Goal: Check status: Check status

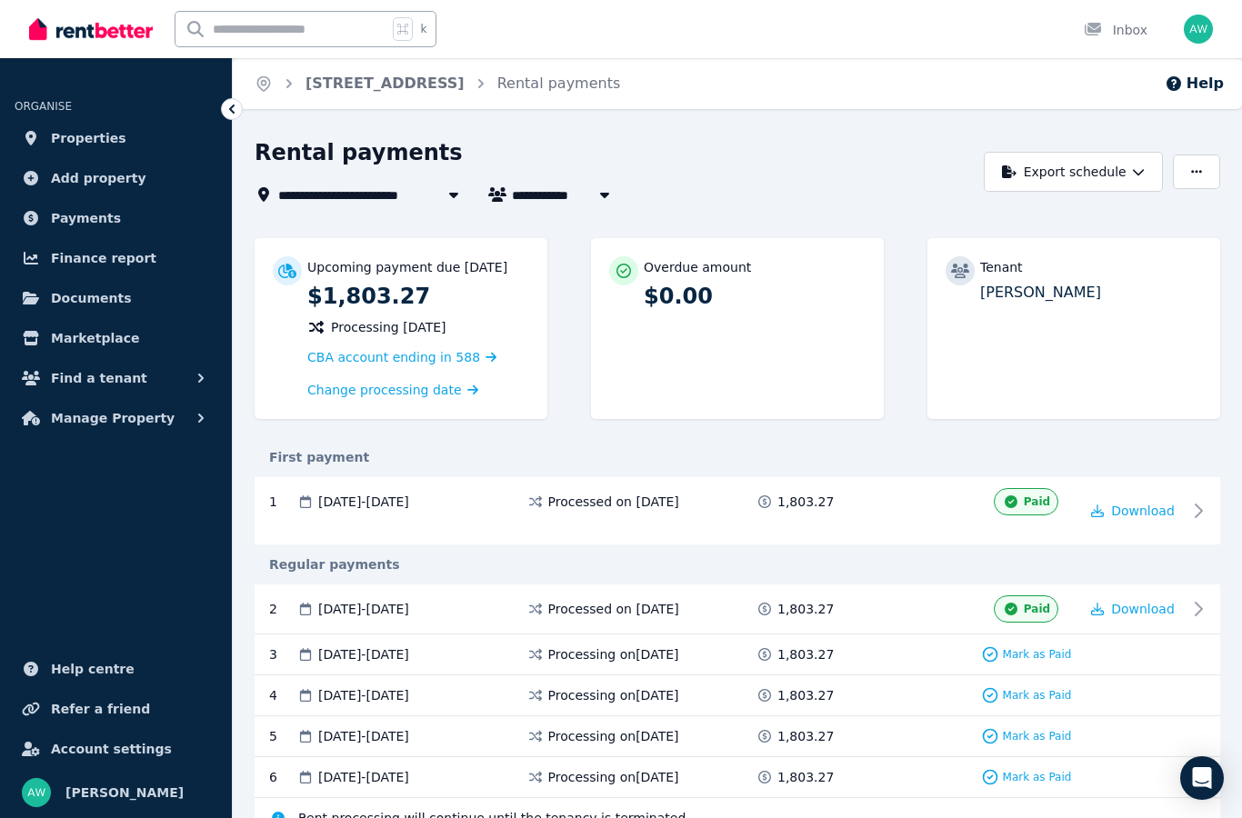
click at [89, 25] on img at bounding box center [91, 28] width 124 height 27
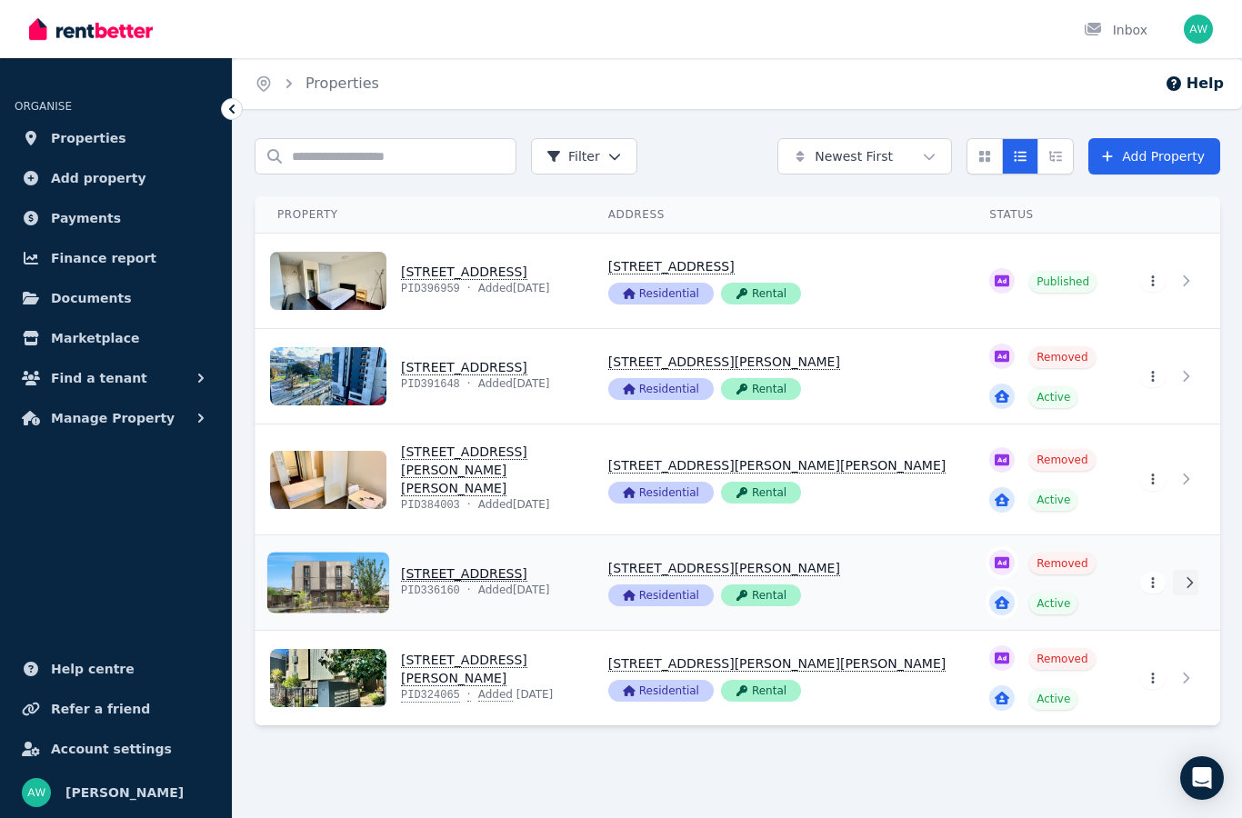
click at [1188, 577] on link at bounding box center [1185, 582] width 25 height 25
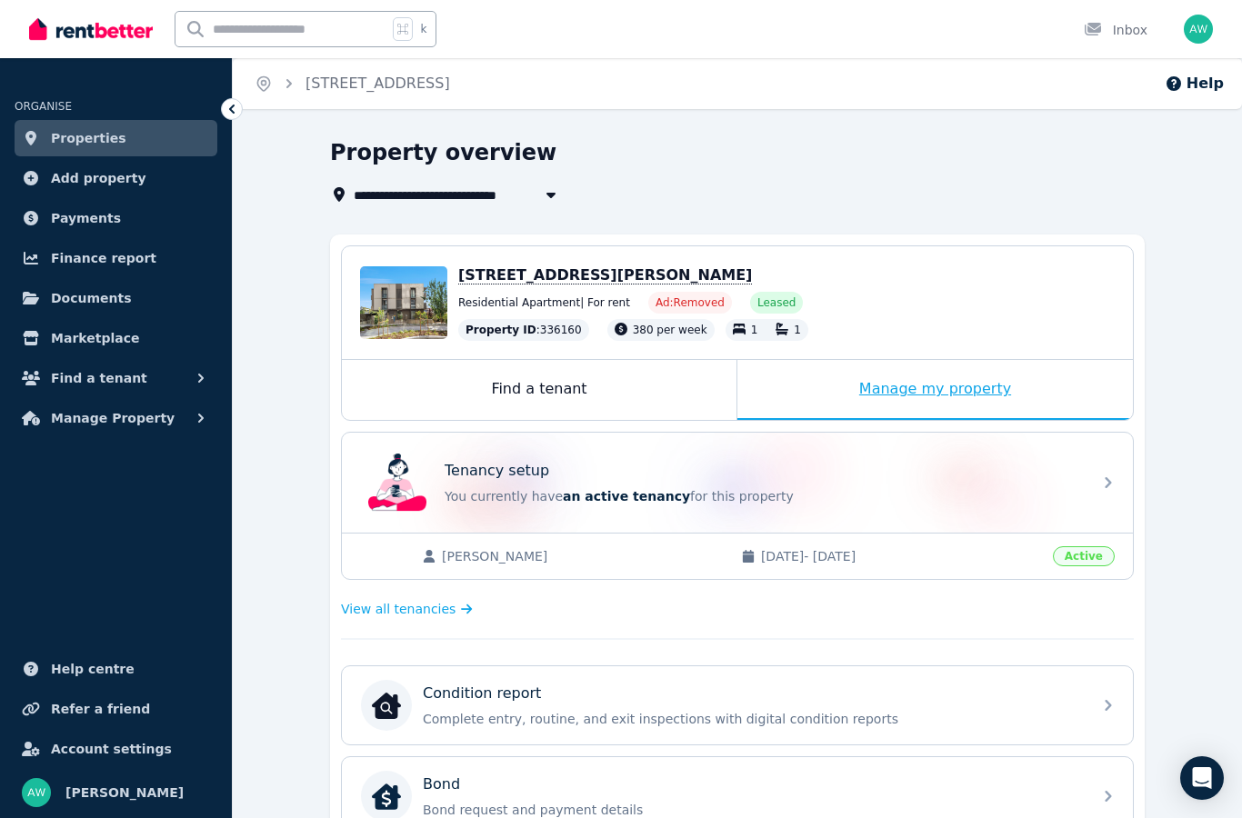
click at [973, 392] on div "Manage my property" at bounding box center [936, 390] width 396 height 60
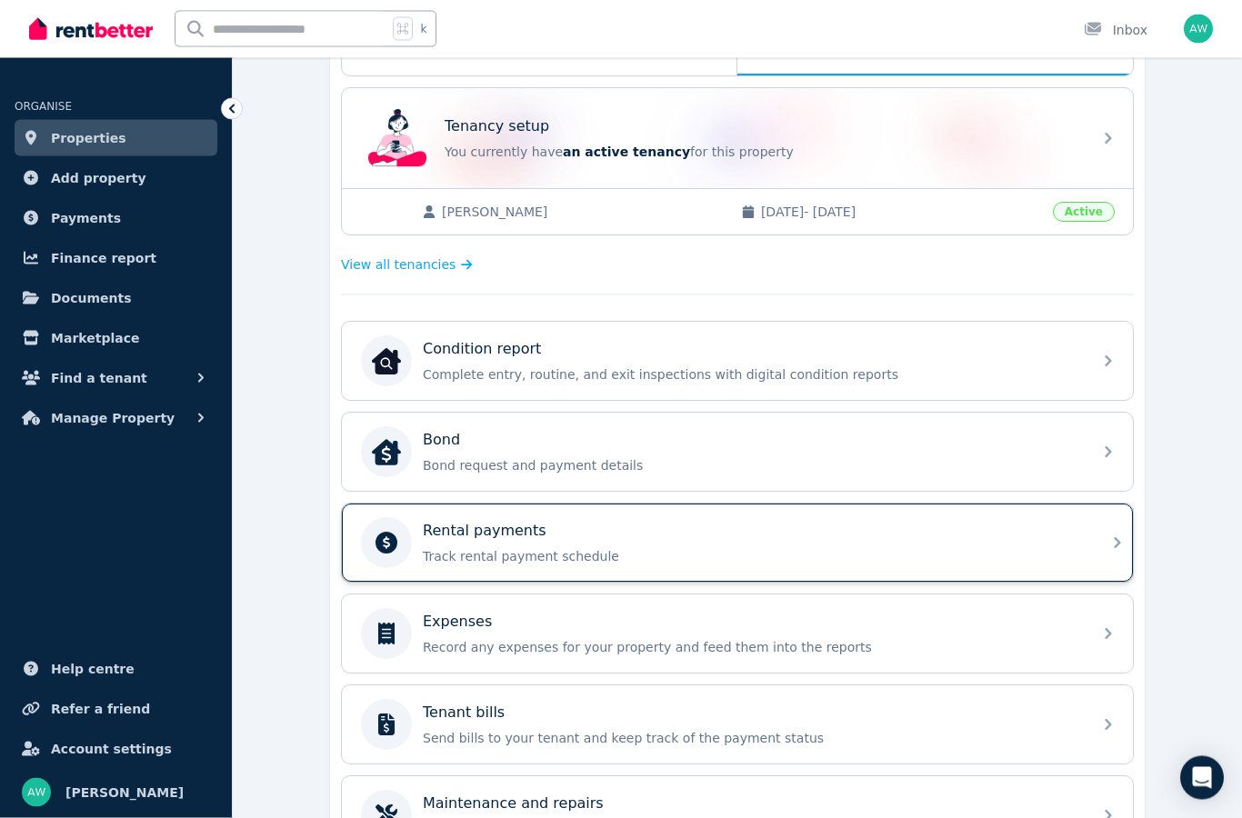
scroll to position [345, 0]
click at [1057, 554] on p "Track rental payment schedule" at bounding box center [752, 556] width 658 height 18
